Goal: Task Accomplishment & Management: Use online tool/utility

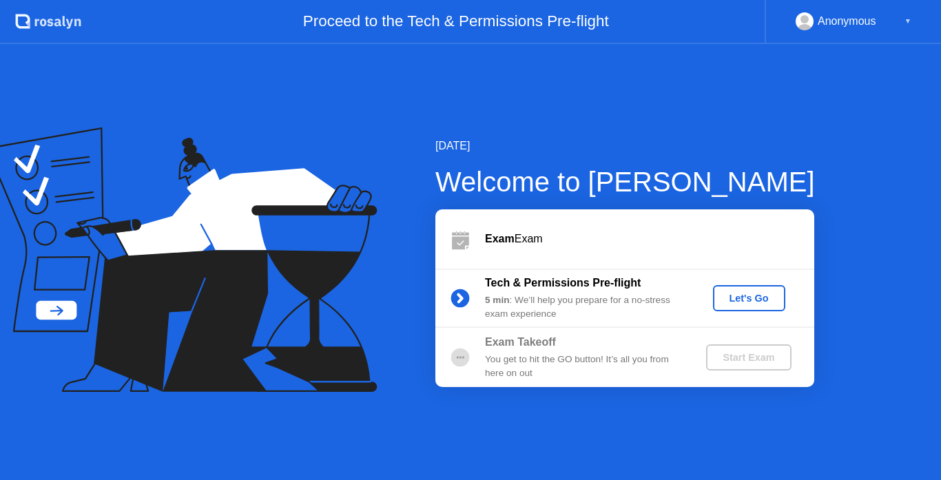
click at [769, 296] on div "Let's Go" at bounding box center [748, 298] width 61 height 11
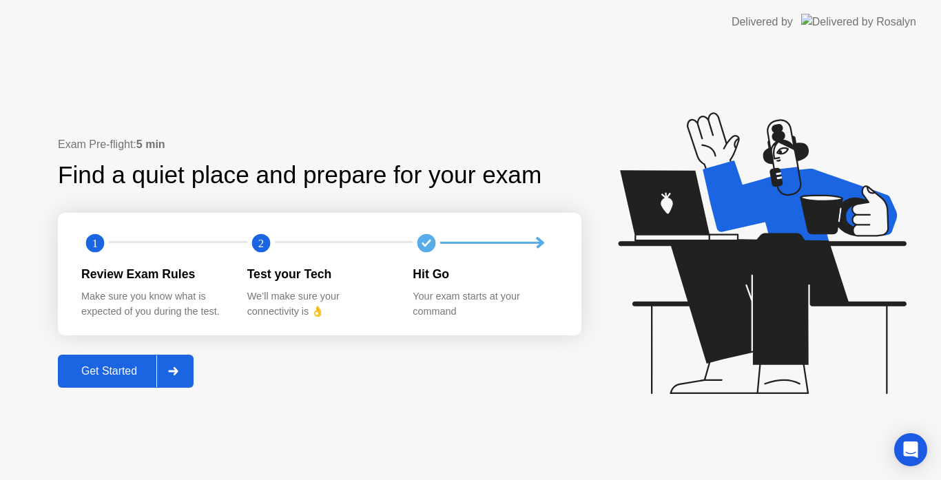
click at [129, 373] on div "Get Started" at bounding box center [109, 371] width 94 height 12
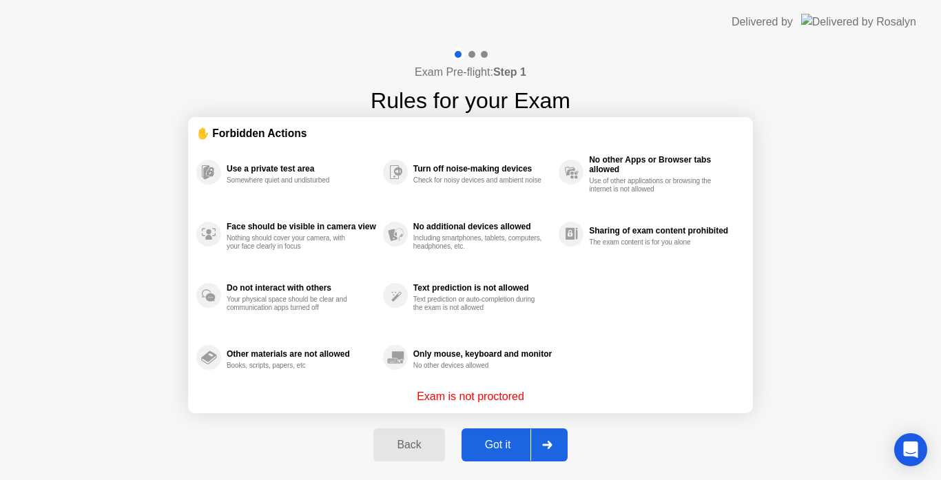
click at [507, 444] on div "Got it" at bounding box center [497, 445] width 65 height 12
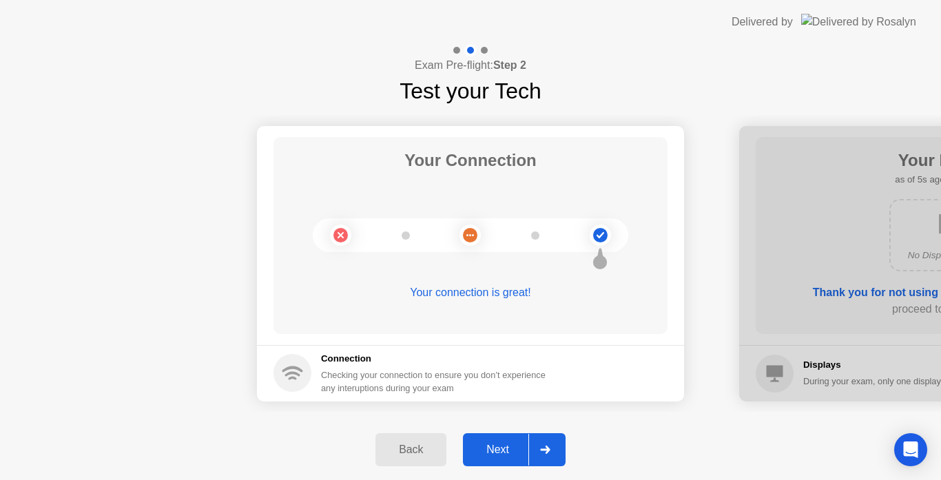
click at [498, 450] on div "Next" at bounding box center [497, 449] width 61 height 12
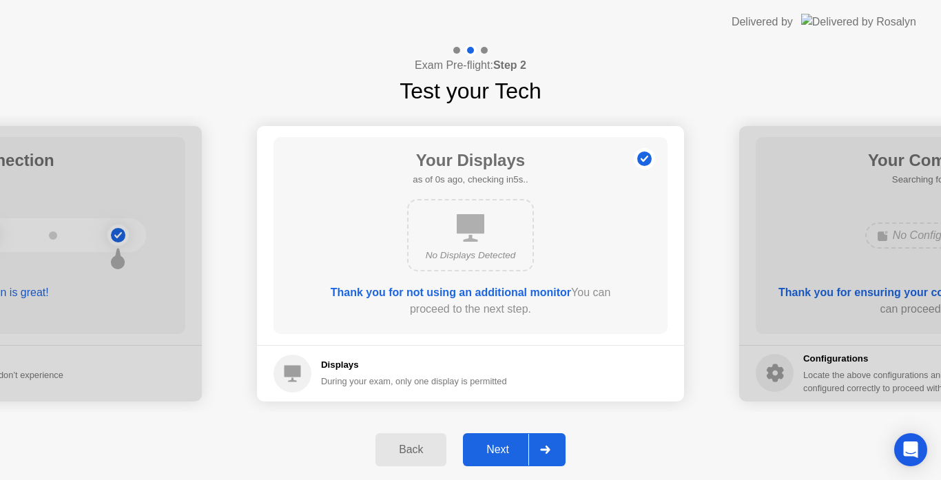
click at [544, 446] on icon at bounding box center [545, 450] width 10 height 8
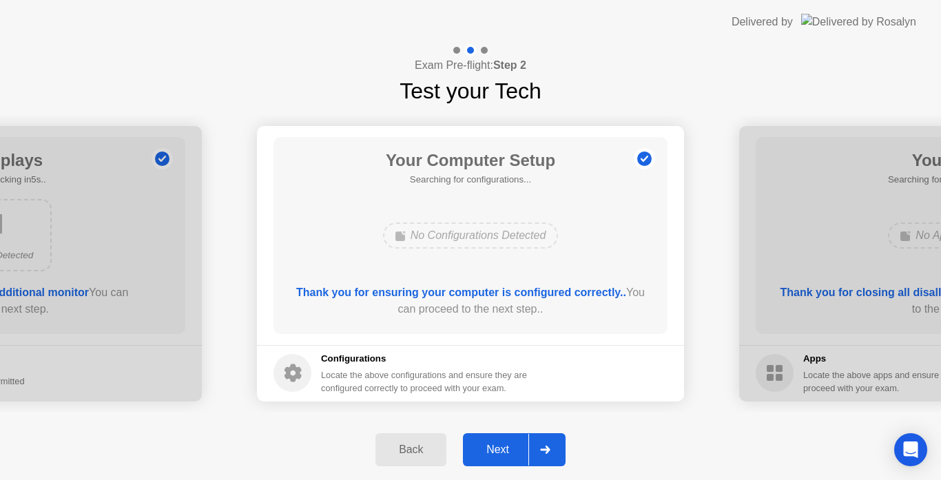
click at [505, 449] on div "Next" at bounding box center [497, 449] width 61 height 12
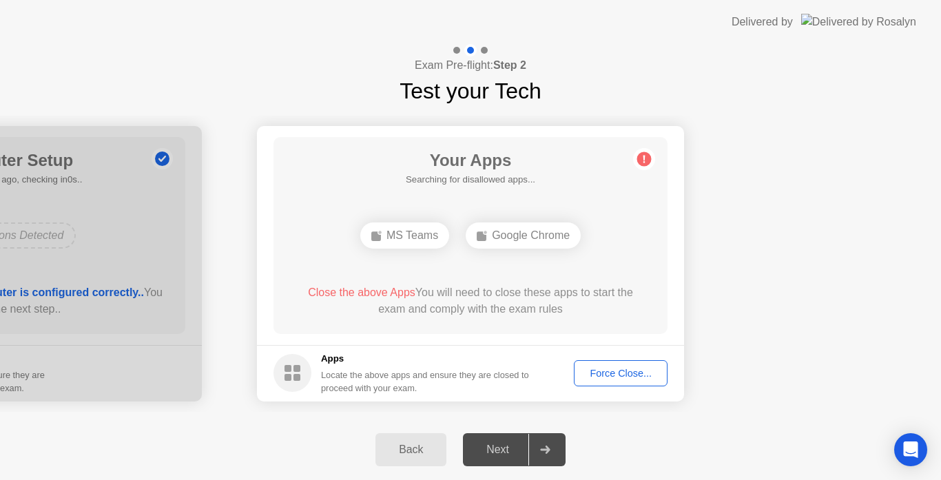
click at [609, 373] on div "Force Close..." at bounding box center [620, 373] width 84 height 11
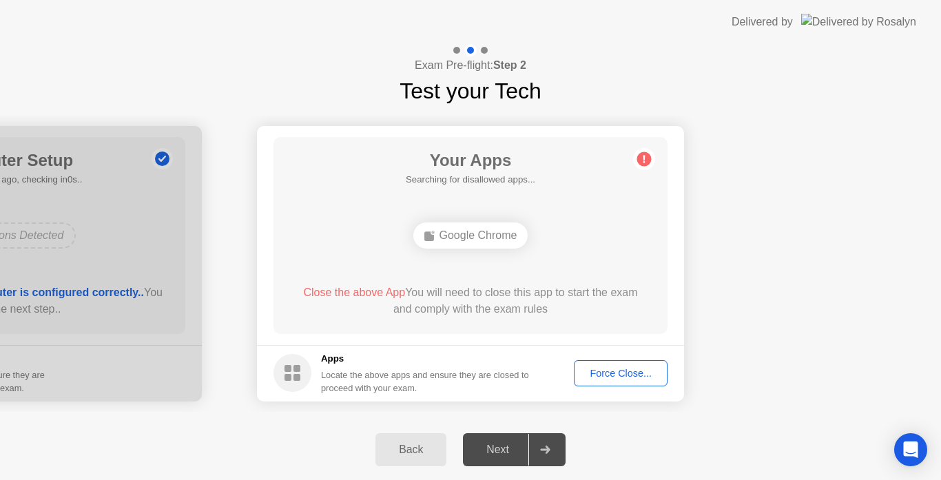
click at [603, 373] on div "Force Close..." at bounding box center [620, 373] width 84 height 11
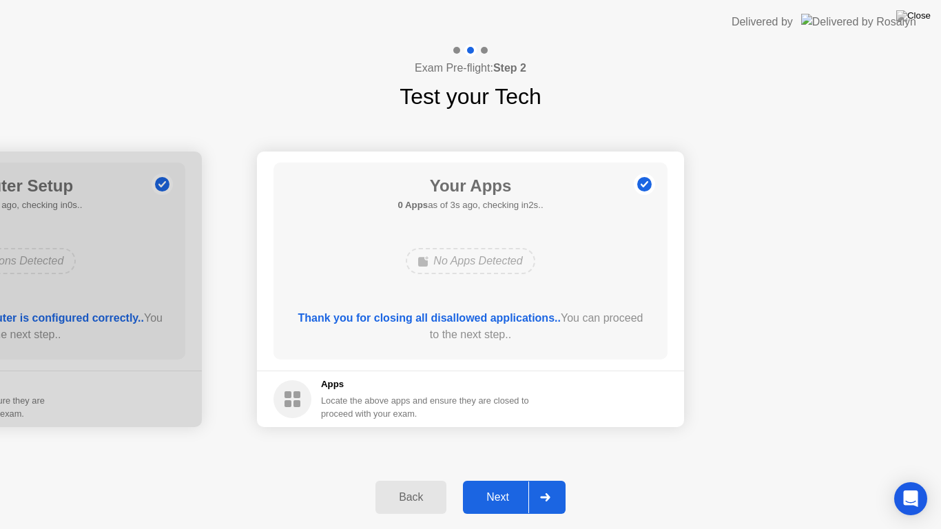
click at [497, 479] on div "Next" at bounding box center [497, 497] width 61 height 12
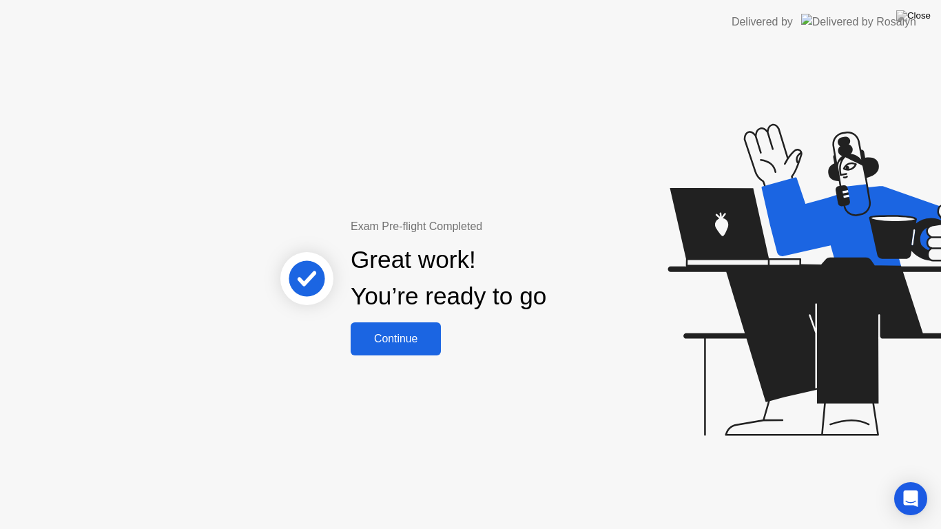
click at [393, 333] on div "Continue" at bounding box center [396, 339] width 82 height 12
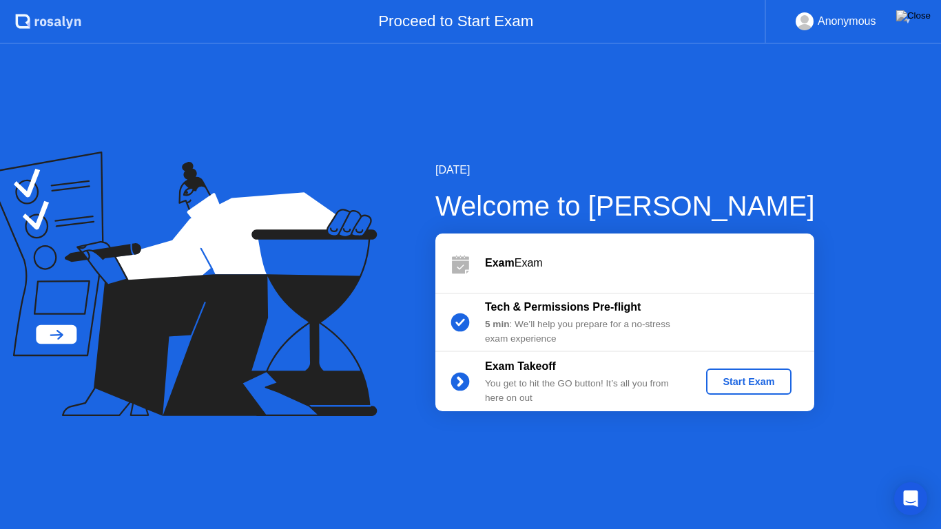
click at [760, 380] on div "Start Exam" at bounding box center [748, 381] width 74 height 11
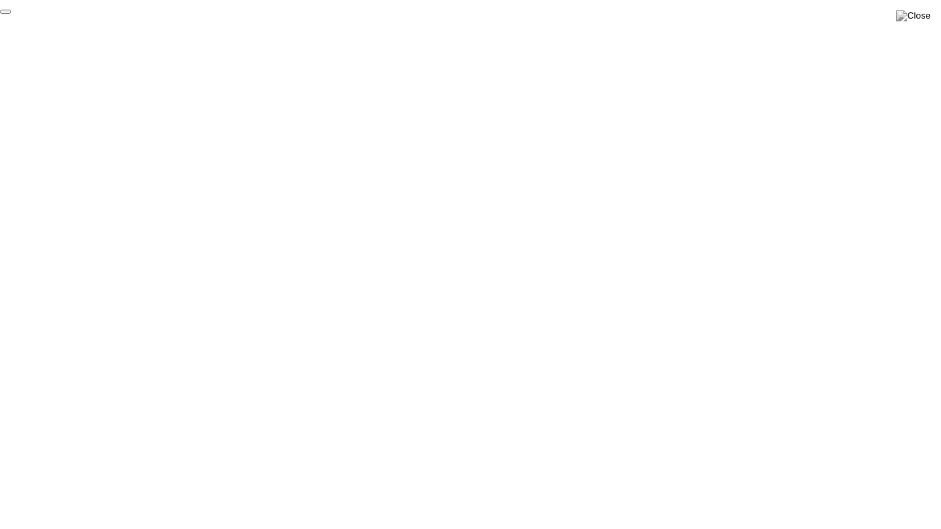
click div "End Proctoring Session"
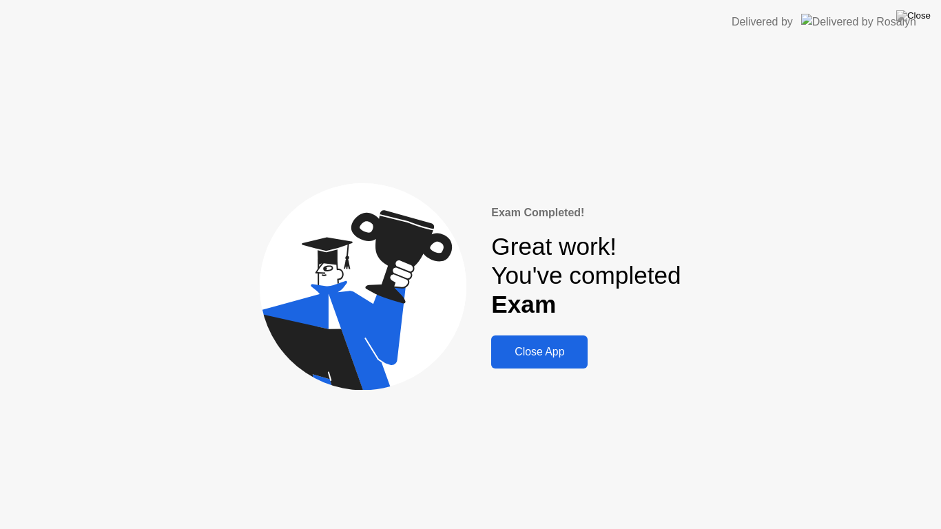
click at [519, 349] on div "Close App" at bounding box center [539, 352] width 88 height 12
